Goal: Use online tool/utility: Utilize a website feature to perform a specific function

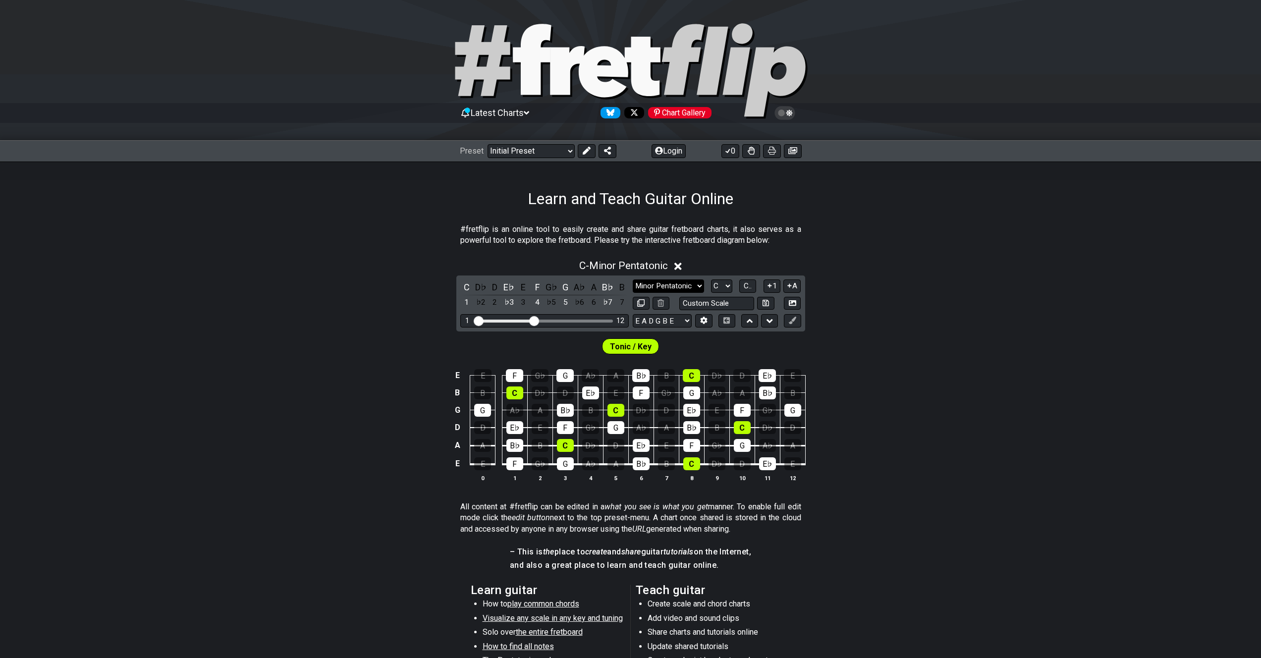
click at [687, 284] on select "Minor Pentatonic Click to edit Minor Pentatonic Major Pentatonic Minor Blues Ma…" at bounding box center [668, 285] width 71 height 13
select select "Major / [PERSON_NAME]"
click at [633, 279] on select "Minor Pentatonic Click to edit Minor Pentatonic Major Pentatonic Minor Blues Ma…" at bounding box center [668, 285] width 71 height 13
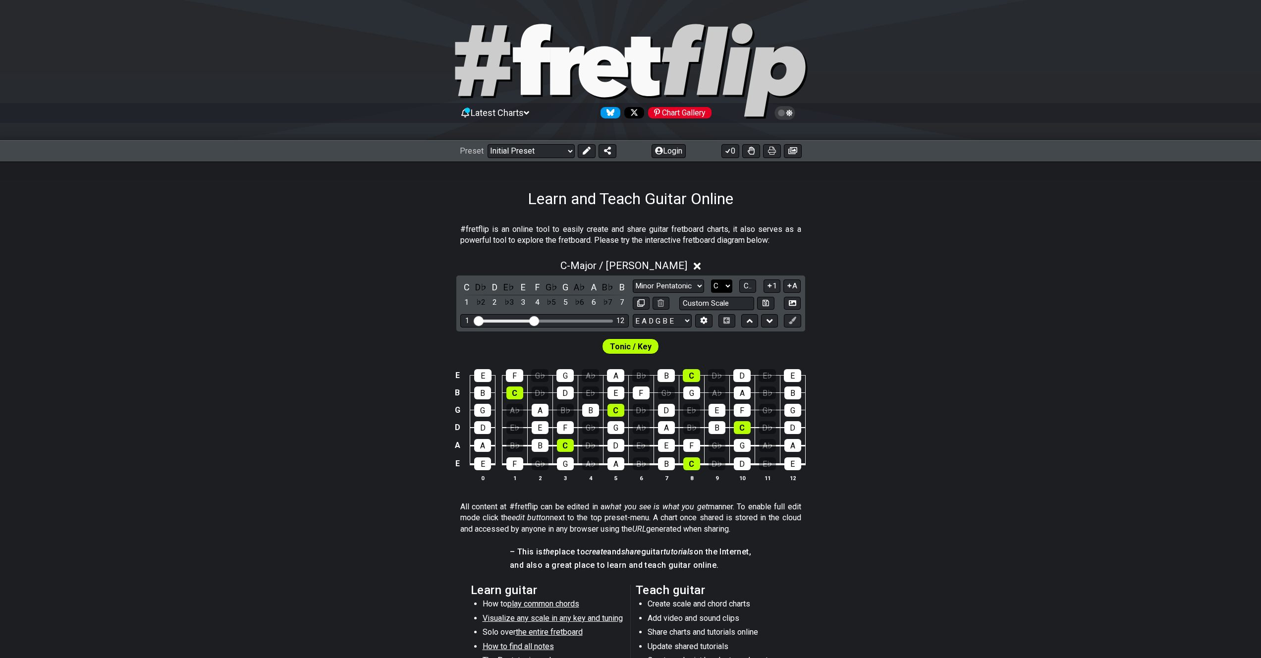
click at [716, 283] on select "A♭ A A♯ B♭ B C C♯ D♭ D D♯ E♭ E F F♯ G♭ G G♯" at bounding box center [721, 285] width 21 height 13
select select "G"
click at [711, 279] on select "A♭ A A♯ B♭ B C C♯ D♭ D D♯ E♭ E F F♯ G♭ G G♯" at bounding box center [721, 285] width 21 height 13
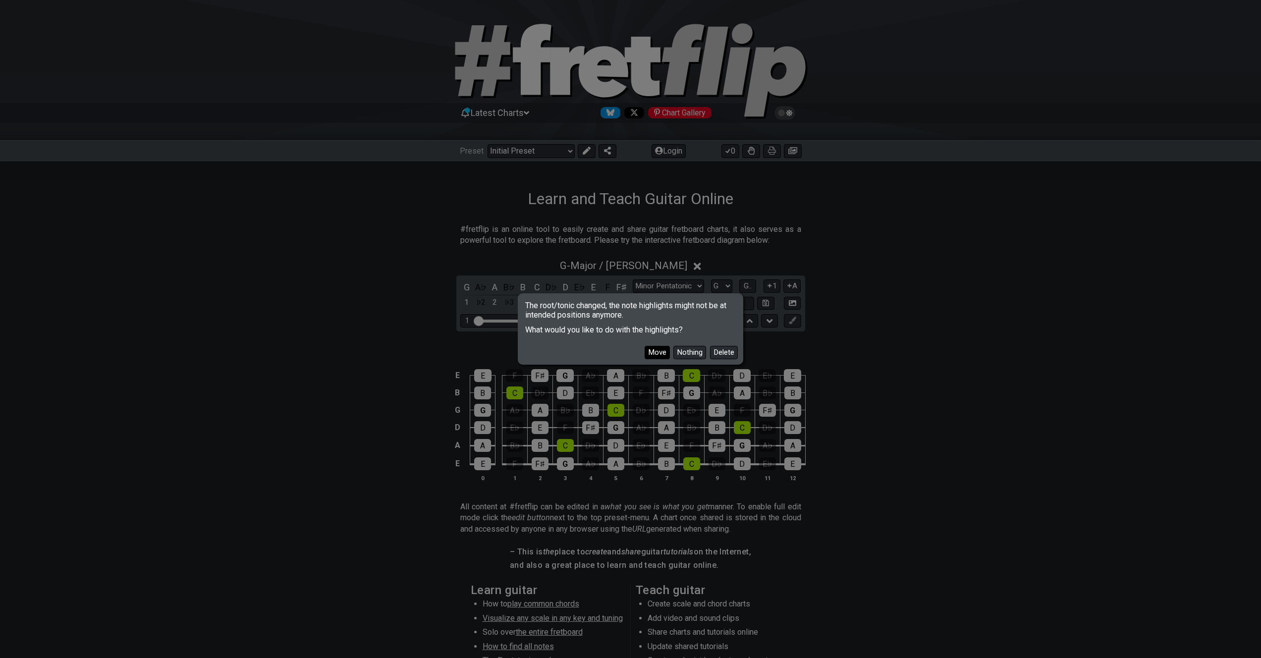
click at [662, 349] on button "Move" at bounding box center [656, 352] width 25 height 13
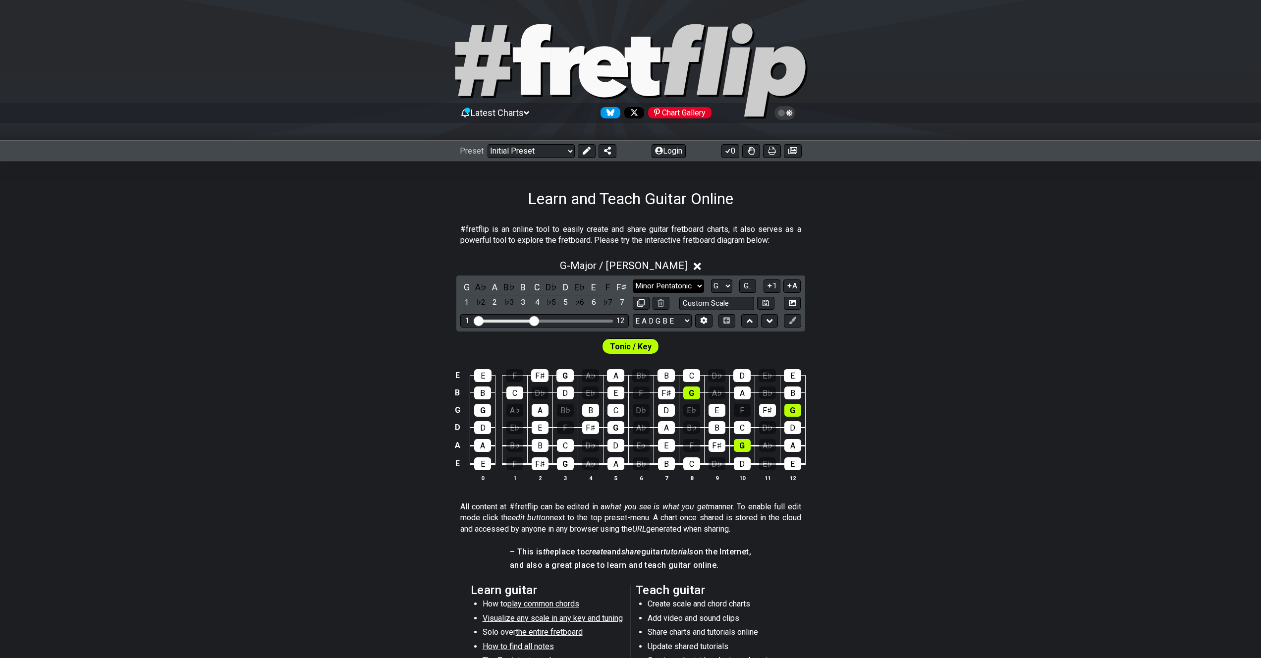
click at [688, 284] on select "Minor Pentatonic Click to edit Minor Pentatonic Major Pentatonic Minor Blues Ma…" at bounding box center [668, 285] width 71 height 13
select select "Minor / Aeolian"
click at [633, 279] on select "Minor Pentatonic Click to edit Minor Pentatonic Major Pentatonic Minor Blues Ma…" at bounding box center [668, 285] width 71 height 13
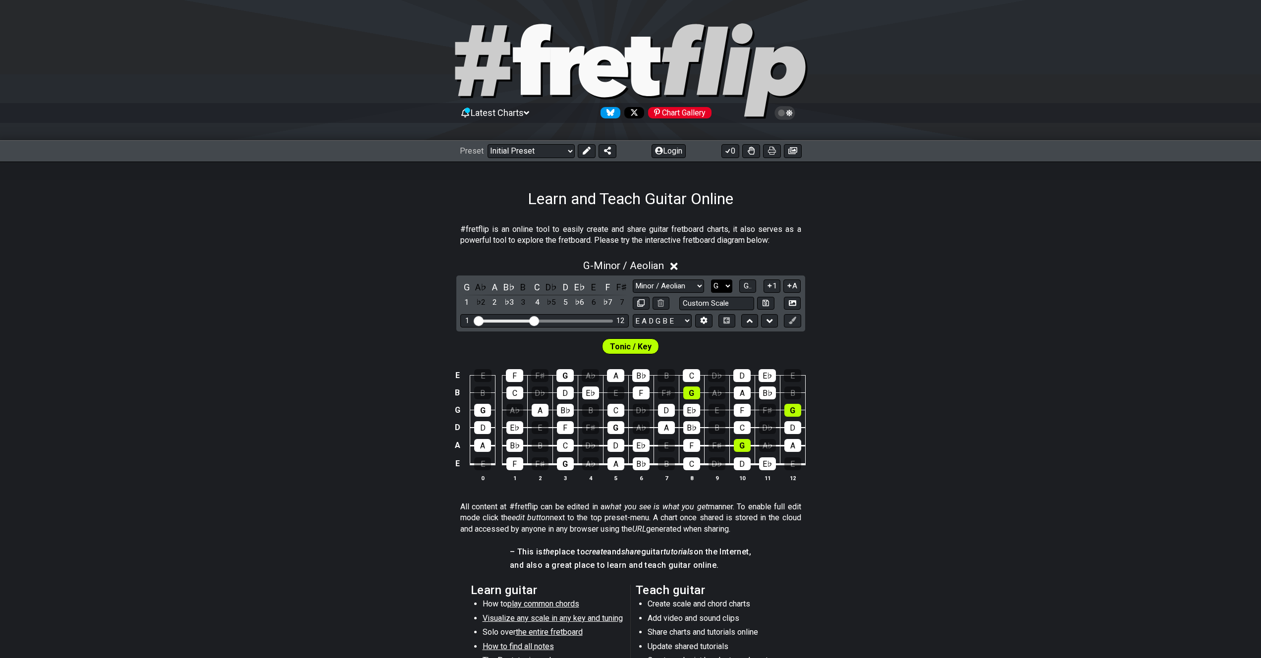
click at [730, 282] on select "A♭ A A♯ B♭ B C C♯ D♭ D D♯ E♭ E F F♯ G♭ G G♯" at bounding box center [721, 285] width 21 height 13
select select "E"
click at [711, 279] on select "A♭ A A♯ B♭ B C C♯ D♭ D D♯ E♭ E F F♯ G♭ G G♯" at bounding box center [721, 285] width 21 height 13
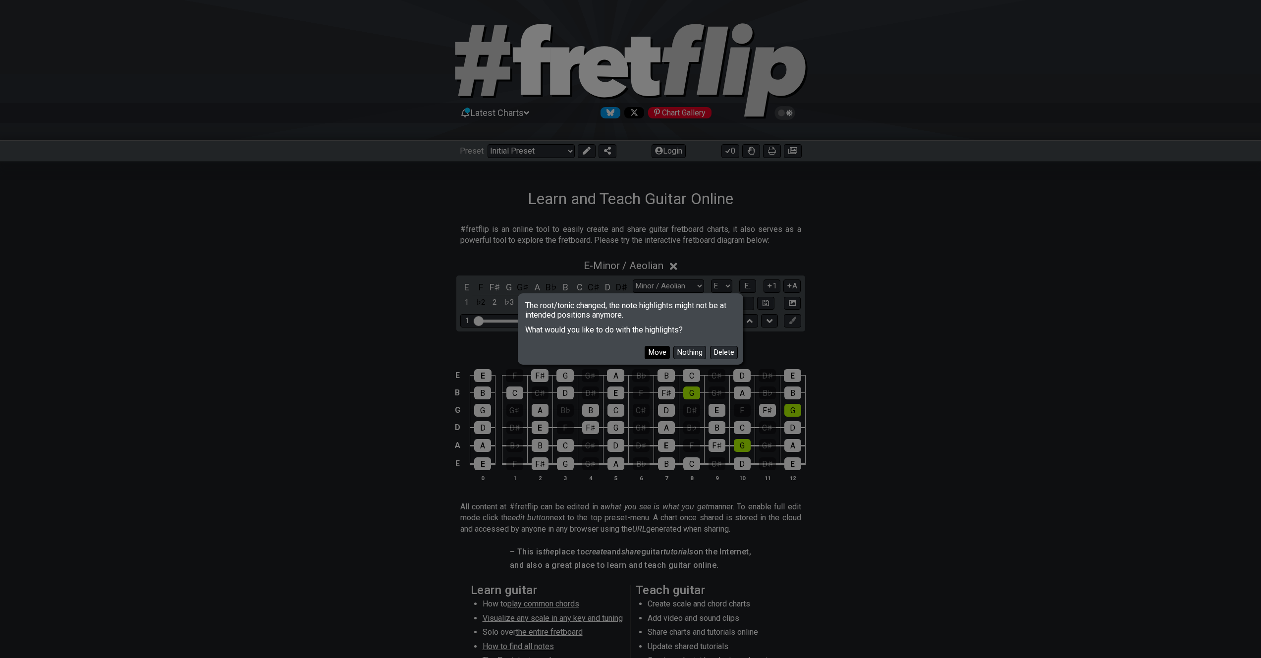
click at [652, 347] on button "Move" at bounding box center [656, 352] width 25 height 13
